Goal: Transaction & Acquisition: Purchase product/service

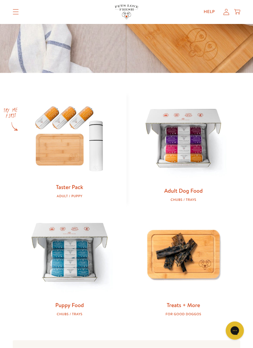
scroll to position [192, 0]
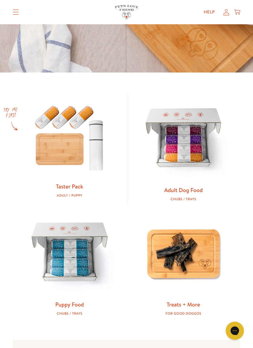
click at [69, 146] on img at bounding box center [69, 137] width 94 height 91
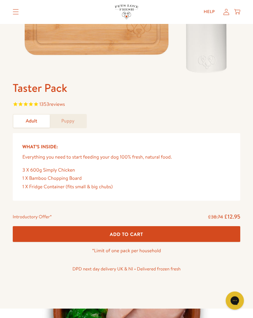
scroll to position [175, 0]
click at [74, 124] on link "Puppy" at bounding box center [68, 121] width 36 height 13
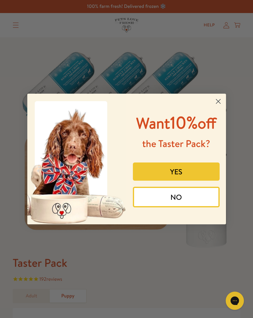
click at [206, 181] on button "YES" at bounding box center [176, 171] width 87 height 18
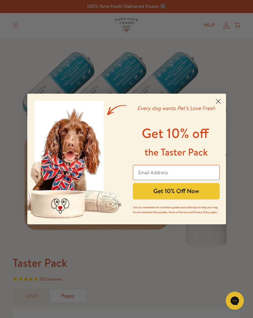
click at [149, 176] on input "Email Address" at bounding box center [176, 172] width 87 height 15
type input "sgent1704@gmail.com"
click at [162, 193] on button "Get 10% Off Now" at bounding box center [176, 191] width 87 height 16
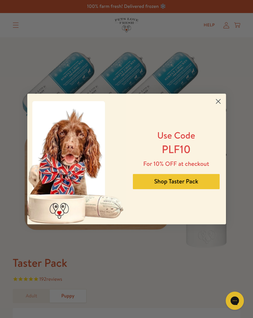
click at [155, 180] on button "Shop Taster Pack" at bounding box center [176, 181] width 87 height 15
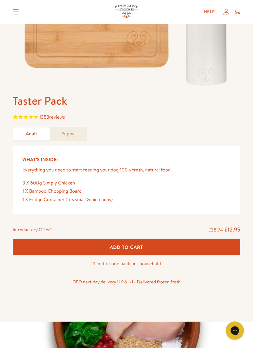
scroll to position [163, 0]
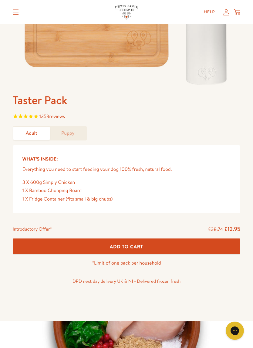
click at [127, 245] on span "Add To Cart" at bounding box center [126, 246] width 33 height 6
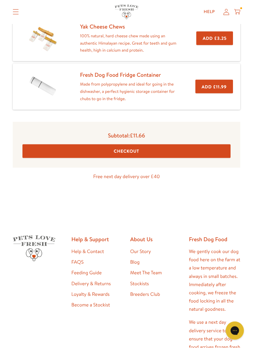
scroll to position [176, 0]
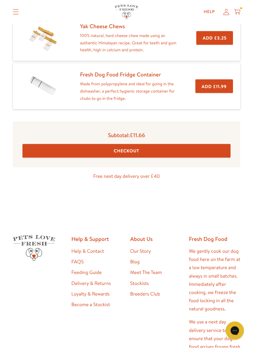
click at [77, 261] on link "FAQS" at bounding box center [77, 261] width 12 height 7
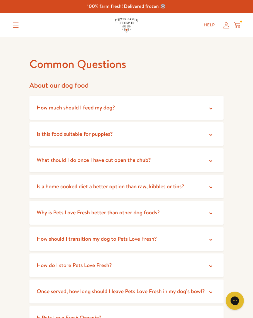
click at [43, 109] on span "How much should I feed my dog?" at bounding box center [76, 108] width 78 height 8
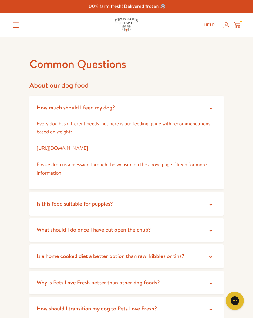
click at [64, 203] on span "Is this food suitable for puppies?" at bounding box center [75, 204] width 76 height 8
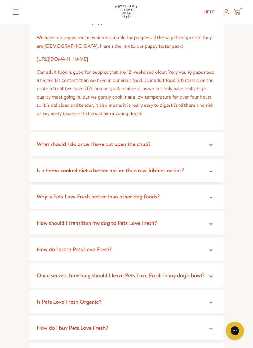
scroll to position [192, 0]
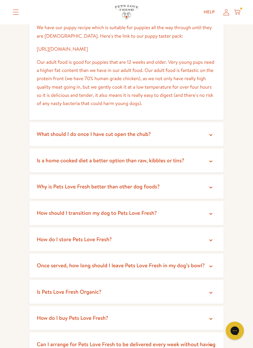
click at [48, 136] on summary "What should I do once I have cut open the chub?" at bounding box center [126, 134] width 194 height 24
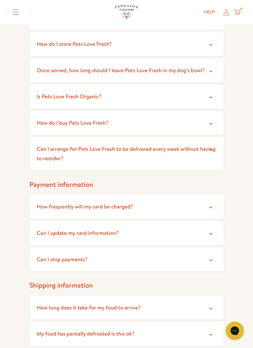
scroll to position [430, 0]
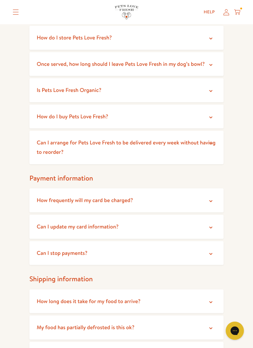
click at [48, 197] on span "How frequently will my card be charged?" at bounding box center [85, 200] width 96 height 8
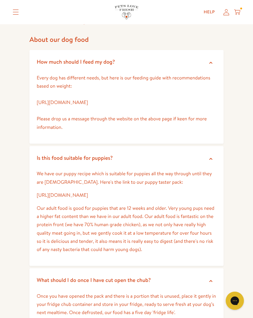
scroll to position [0, 0]
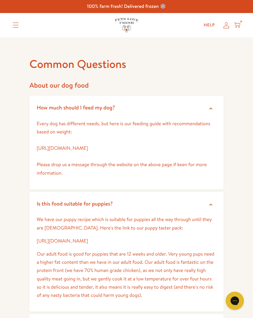
click at [239, 26] on icon at bounding box center [237, 24] width 6 height 4
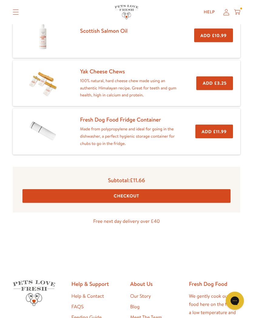
scroll to position [129, 0]
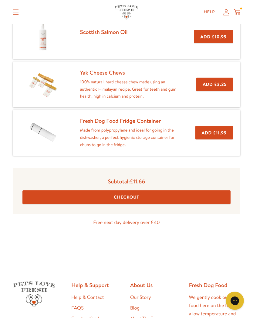
click at [120, 196] on button "Checkout" at bounding box center [126, 197] width 208 height 14
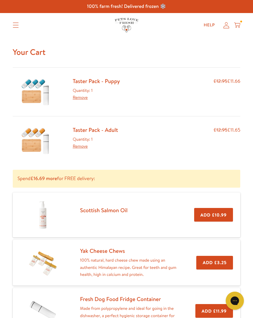
click at [81, 146] on link "Remove" at bounding box center [80, 146] width 15 height 6
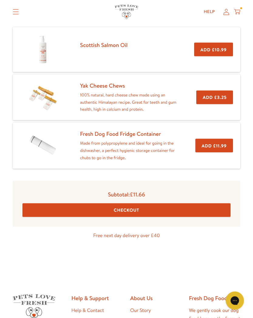
scroll to position [106, 0]
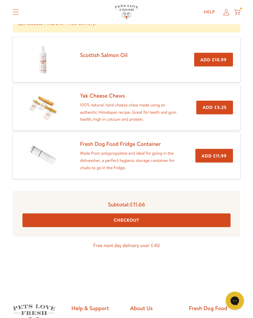
click at [122, 217] on button "Checkout" at bounding box center [126, 220] width 208 height 14
